Goal: Task Accomplishment & Management: Manage account settings

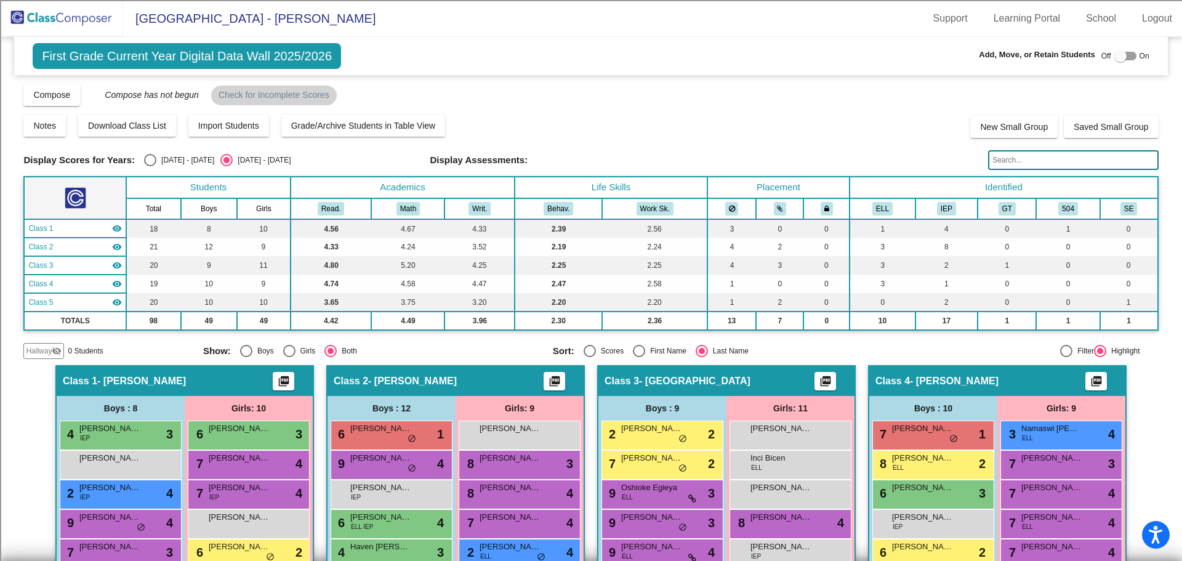
scroll to position [246, 0]
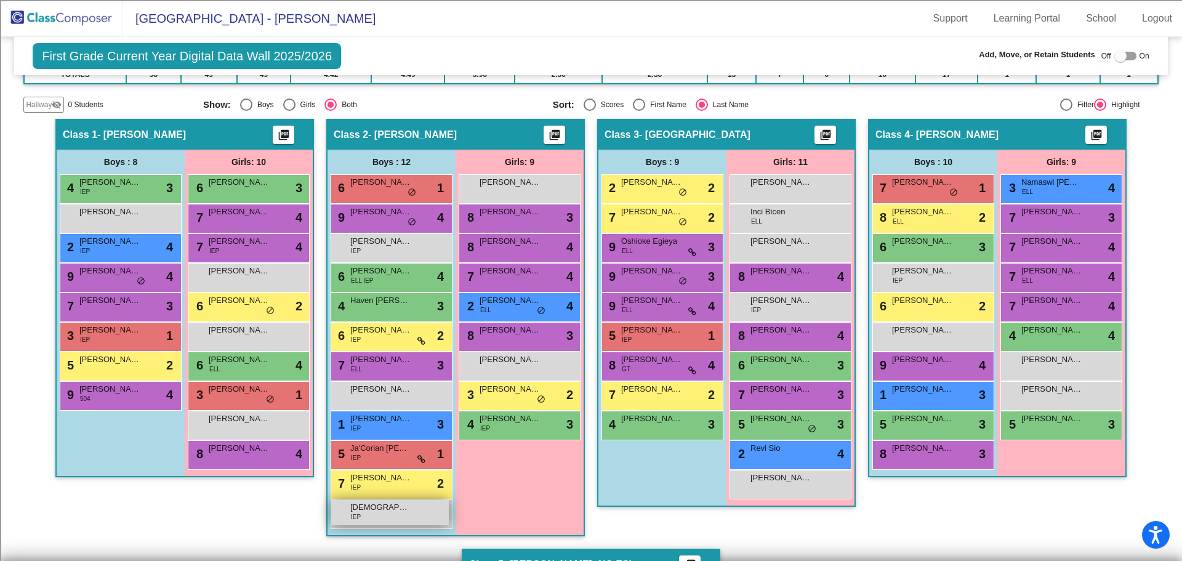
click at [423, 517] on div "[DEMOGRAPHIC_DATA] (LIFE) St Clair IEP lock do_not_disturb_alt" at bounding box center [390, 512] width 118 height 25
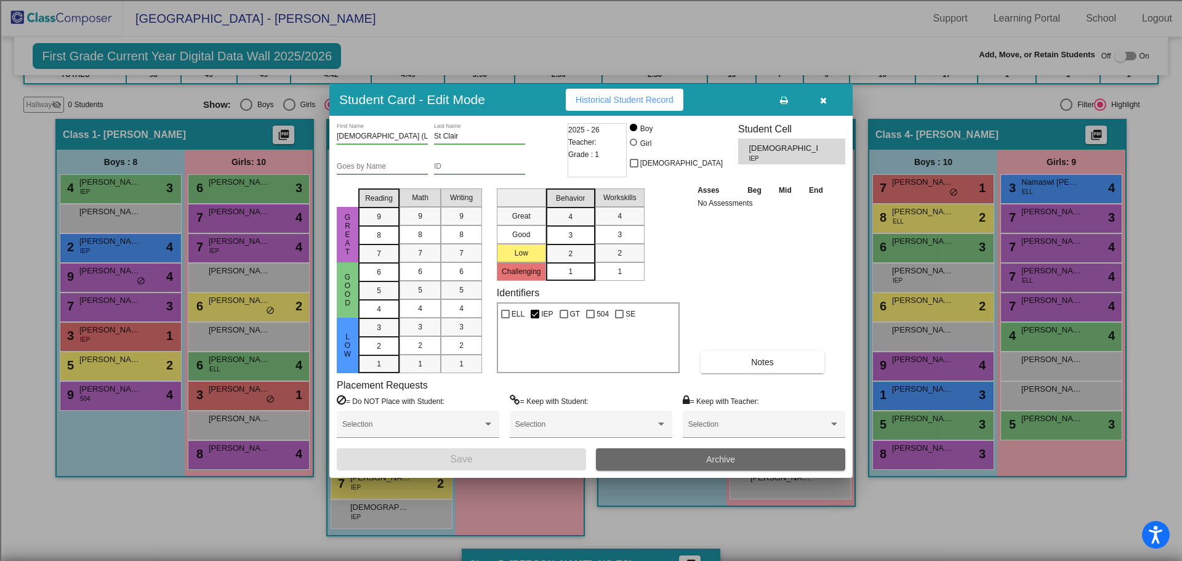
click at [736, 457] on button "Archive" at bounding box center [720, 459] width 249 height 22
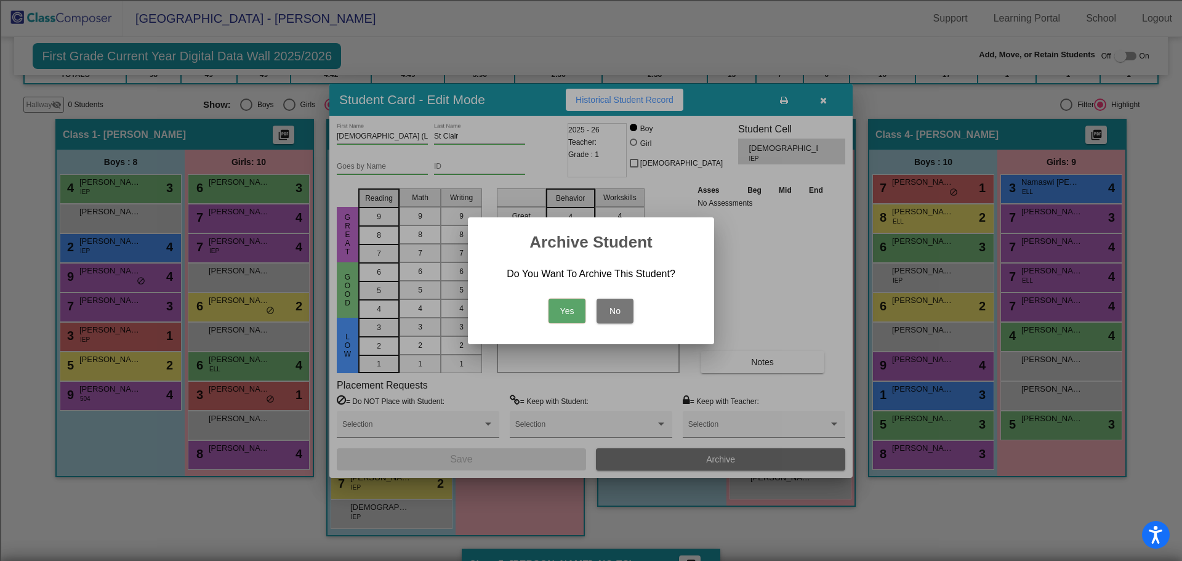
click at [574, 311] on button "Yes" at bounding box center [566, 310] width 37 height 25
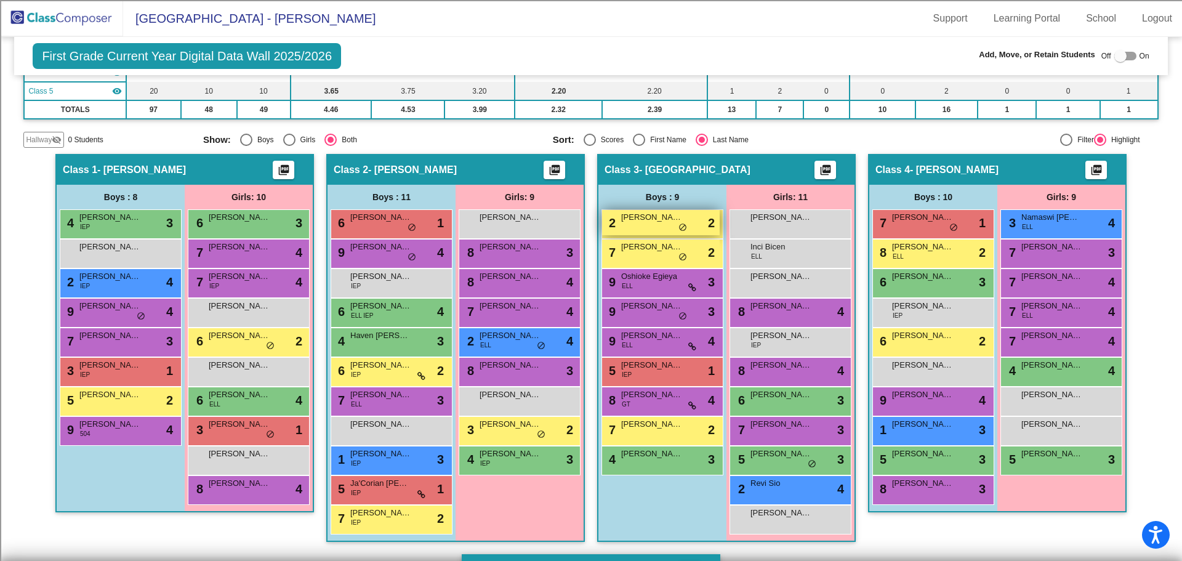
scroll to position [267, 0]
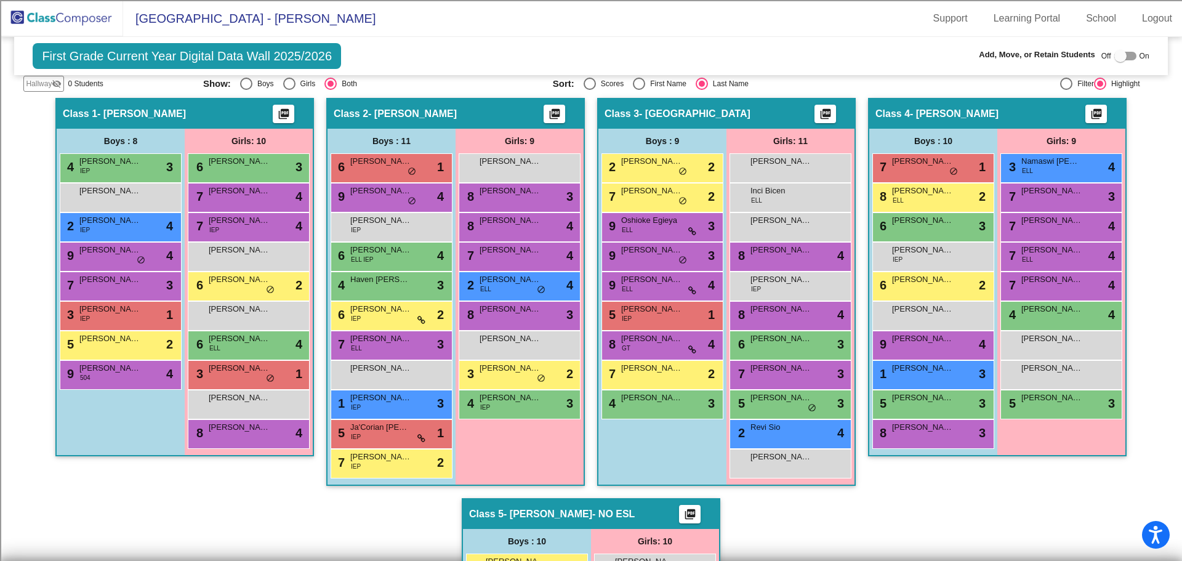
click at [68, 10] on img at bounding box center [61, 18] width 123 height 36
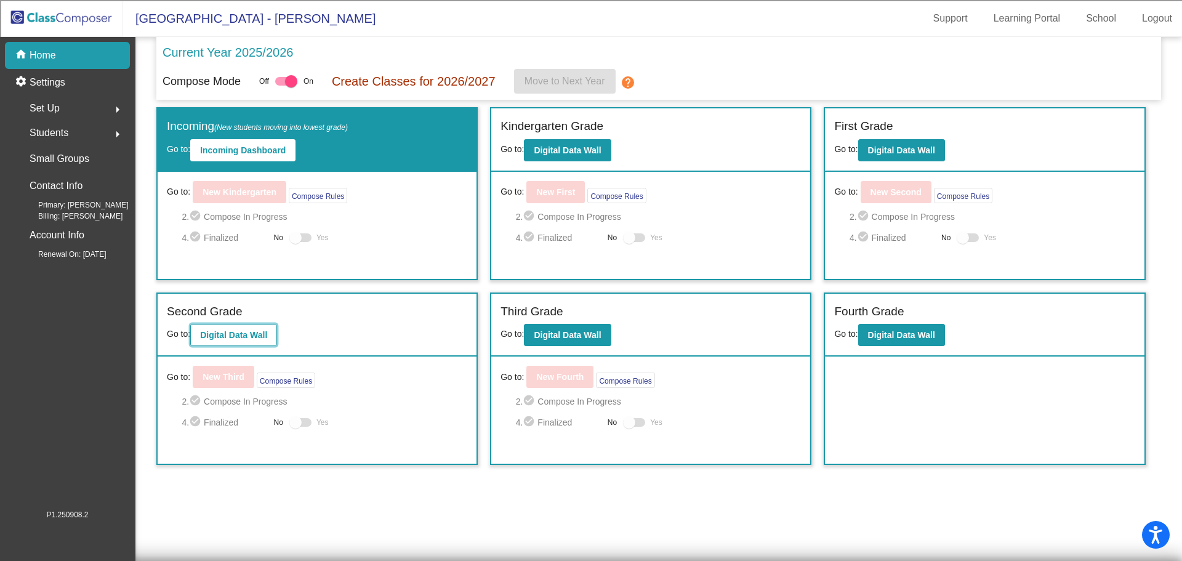
click at [239, 342] on button "Digital Data Wall" at bounding box center [233, 335] width 87 height 22
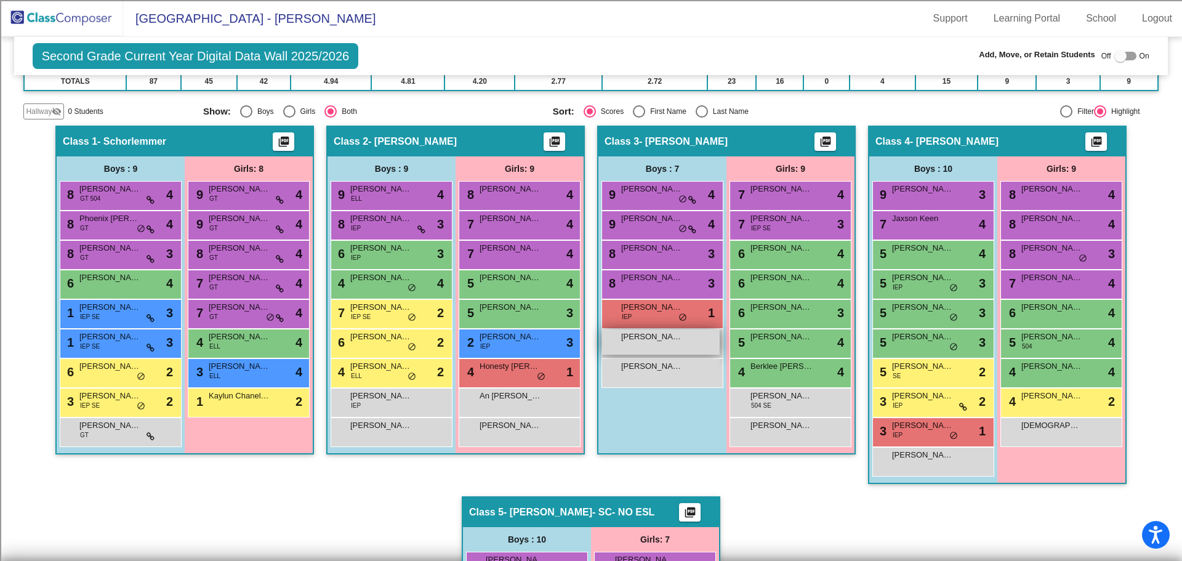
scroll to position [246, 0]
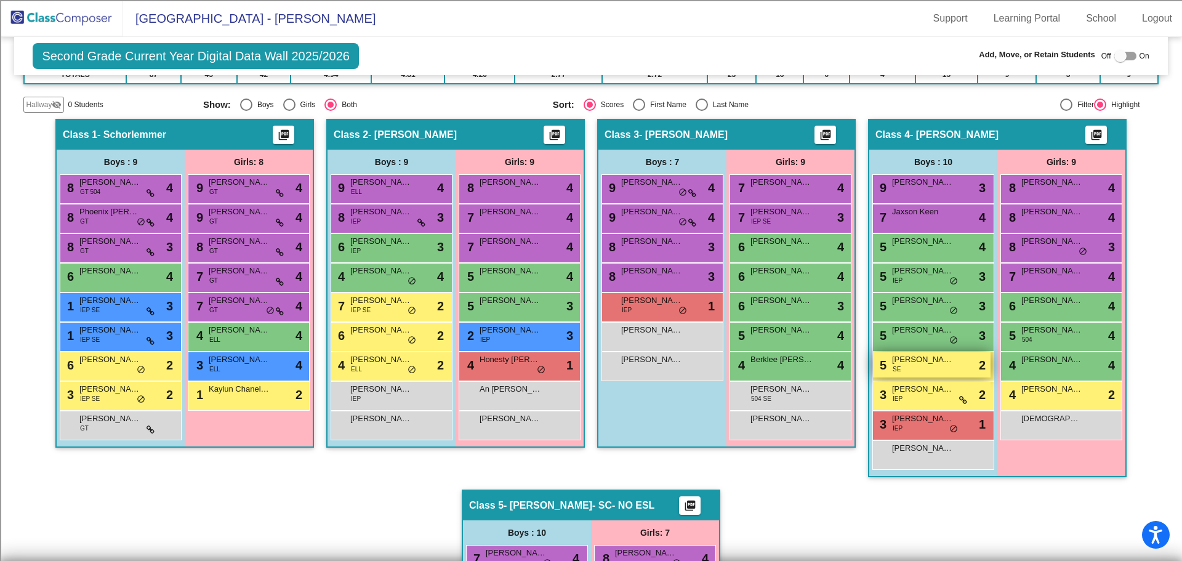
click at [926, 369] on div "5 [PERSON_NAME] SE lock do_not_disturb_alt 2" at bounding box center [932, 364] width 118 height 25
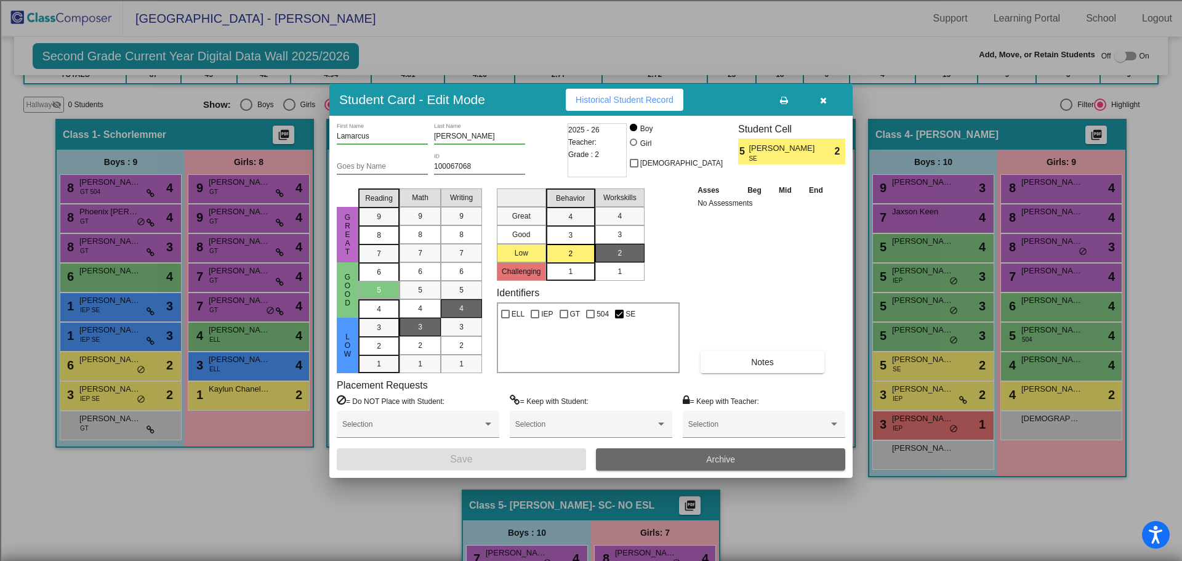
click at [692, 459] on button "Archive" at bounding box center [720, 459] width 249 height 22
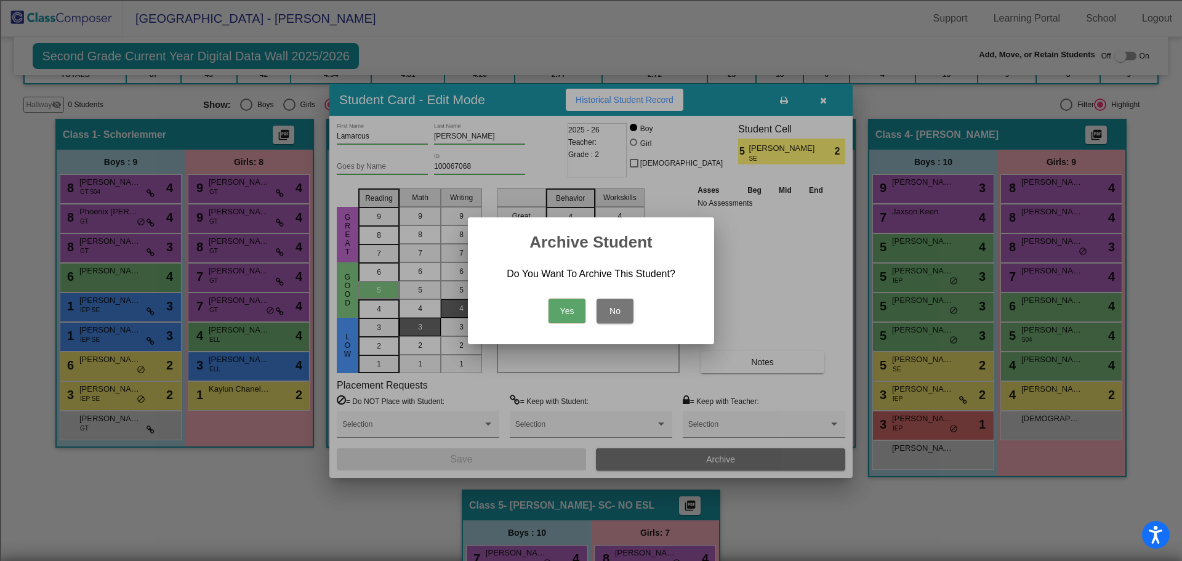
click at [556, 309] on button "Yes" at bounding box center [566, 310] width 37 height 25
